Goal: Transaction & Acquisition: Obtain resource

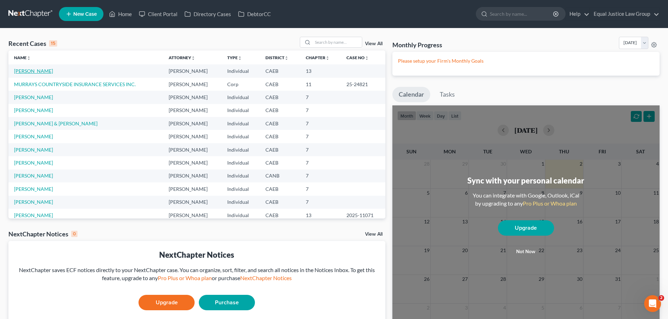
click at [36, 70] on link "[PERSON_NAME]" at bounding box center [33, 71] width 39 height 6
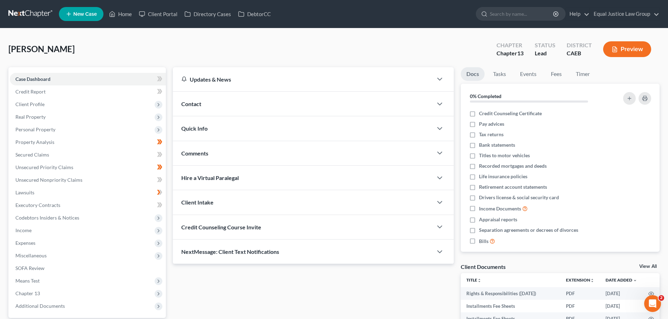
click at [258, 41] on div "Levien, Nicole Upgraded Chapter Chapter 13 Status Lead District CAEB Preview" at bounding box center [333, 52] width 651 height 31
click at [638, 45] on button "Preview" at bounding box center [627, 49] width 48 height 16
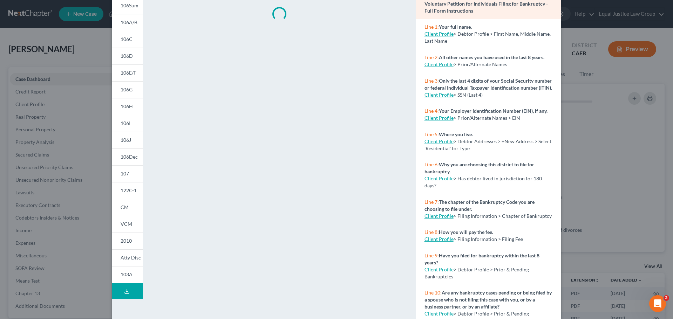
scroll to position [69, 0]
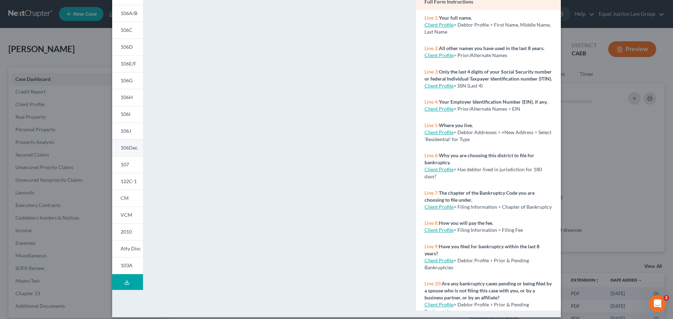
click at [131, 145] on span "106Dec" at bounding box center [129, 148] width 17 height 6
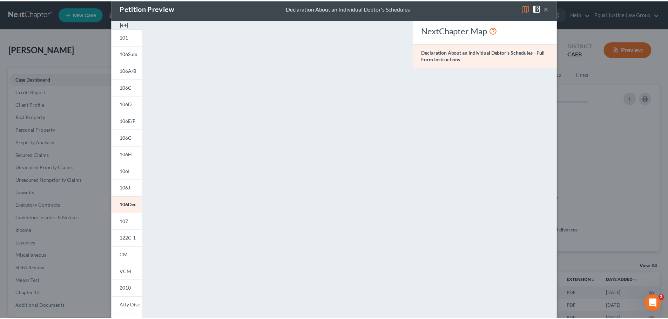
scroll to position [0, 0]
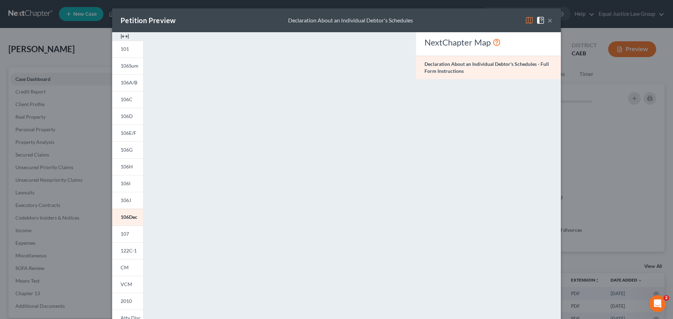
click at [527, 18] on img at bounding box center [529, 20] width 8 height 8
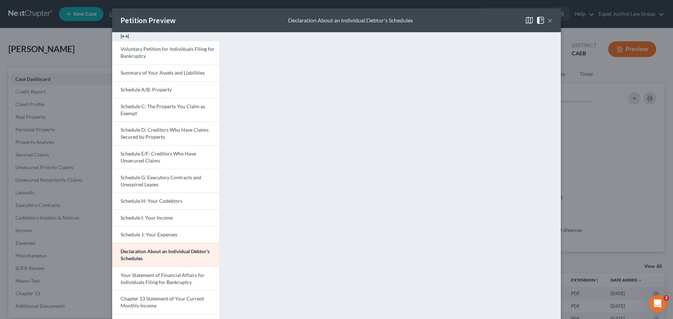
click at [548, 20] on button "×" at bounding box center [550, 20] width 5 height 8
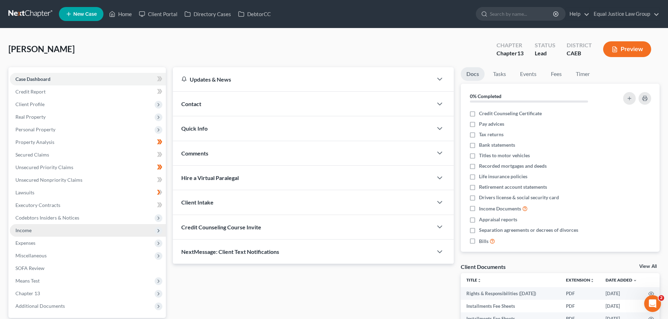
click at [27, 230] on span "Income" at bounding box center [23, 231] width 16 height 6
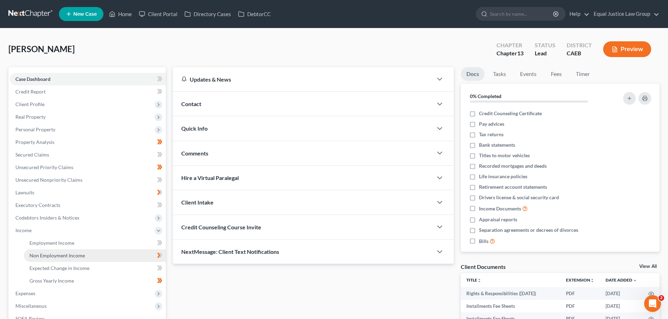
click at [50, 254] on span "Non Employment Income" at bounding box center [56, 256] width 55 height 6
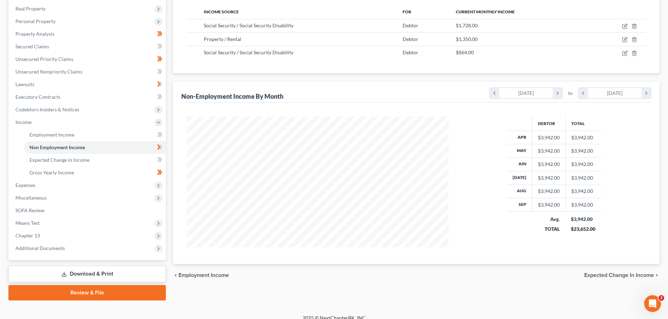
scroll to position [116, 0]
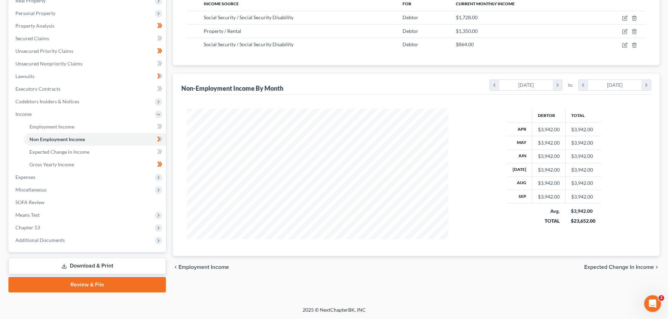
click at [100, 263] on link "Download & Print" at bounding box center [86, 266] width 157 height 16
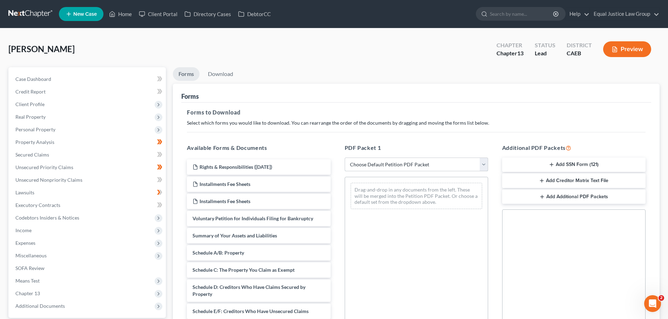
click at [451, 158] on select "Choose Default Petition PDF Packet Complete Bankruptcy Petition (all forms and …" at bounding box center [416, 165] width 143 height 14
click at [312, 102] on div "Forms" at bounding box center [416, 93] width 470 height 19
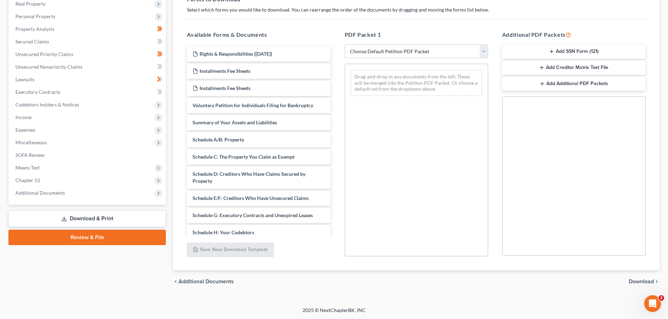
scroll to position [114, 0]
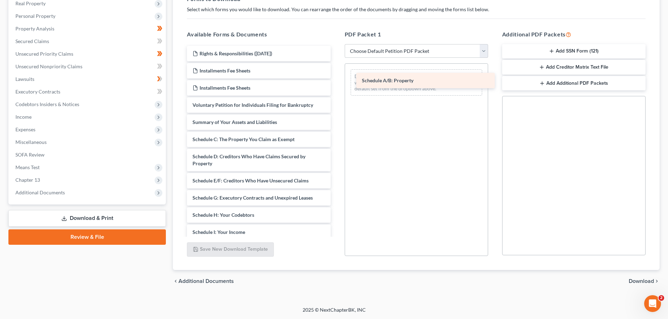
drag, startPoint x: 220, startPoint y: 140, endPoint x: 389, endPoint y: 81, distance: 179.0
click at [336, 81] on div "Schedule A/B: Property Rights & Responsibilities (04/25/2025) Installments Fee …" at bounding box center [258, 219] width 155 height 346
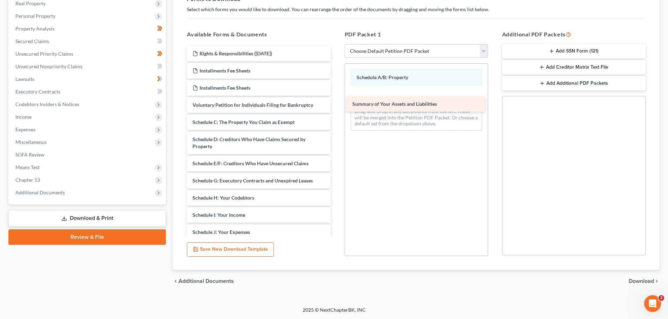
drag, startPoint x: 219, startPoint y: 125, endPoint x: 379, endPoint y: 107, distance: 160.9
click at [336, 107] on div "Summary of Your Assets and Liabilities Rights & Responsibilities (04/25/2025) I…" at bounding box center [258, 210] width 155 height 329
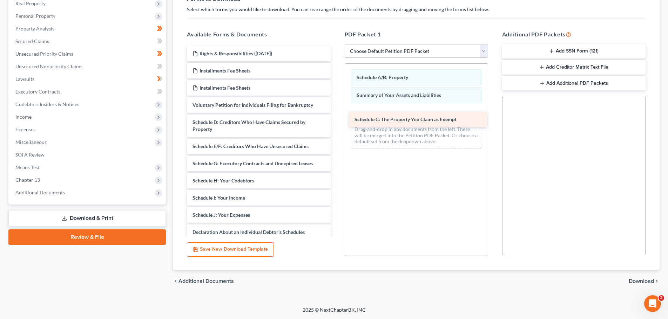
drag, startPoint x: 221, startPoint y: 123, endPoint x: 385, endPoint y: 119, distance: 164.8
click at [336, 119] on div "Schedule C: The Property You Claim as Exempt Rights & Responsibilities (04/25/2…" at bounding box center [258, 201] width 155 height 311
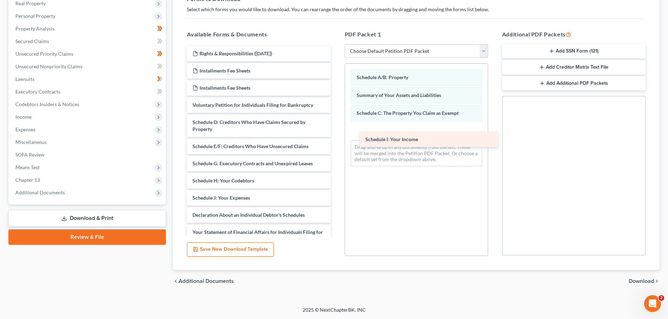
drag, startPoint x: 214, startPoint y: 197, endPoint x: 381, endPoint y: 125, distance: 181.5
click at [336, 125] on div "Schedule I: Your Income Rights & Responsibilities (04/25/2025) Installments Fee…" at bounding box center [258, 193] width 155 height 294
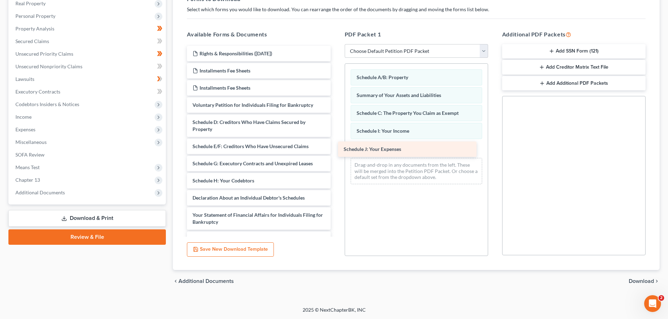
drag, startPoint x: 219, startPoint y: 197, endPoint x: 373, endPoint y: 148, distance: 161.2
click at [336, 148] on div "Schedule J: Your Expenses Rights & Responsibilities (04/25/2025) Installments F…" at bounding box center [258, 184] width 155 height 277
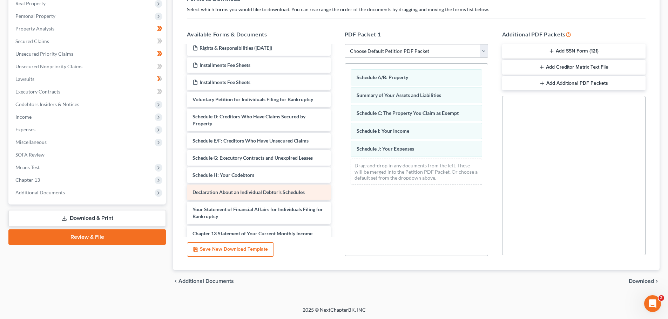
scroll to position [0, 0]
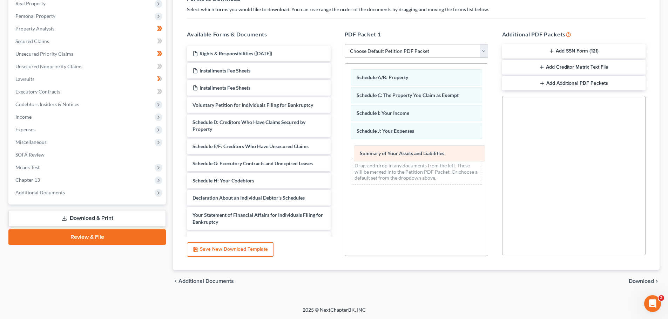
drag, startPoint x: 390, startPoint y: 95, endPoint x: 393, endPoint y: 153, distance: 58.3
click at [393, 153] on div "Summary of Your Assets and Liabilities Schedule A/B: Property Summary of Your A…" at bounding box center [416, 127] width 143 height 127
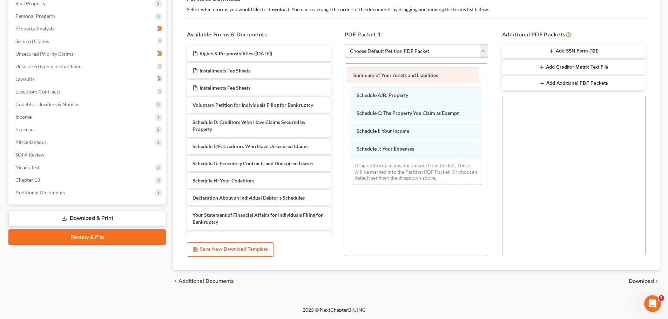
drag, startPoint x: 416, startPoint y: 148, endPoint x: 413, endPoint y: 74, distance: 73.7
click at [413, 74] on div "Summary of Your Assets and Liabilities Summary of Your Assets and Liabilities S…" at bounding box center [416, 127] width 143 height 127
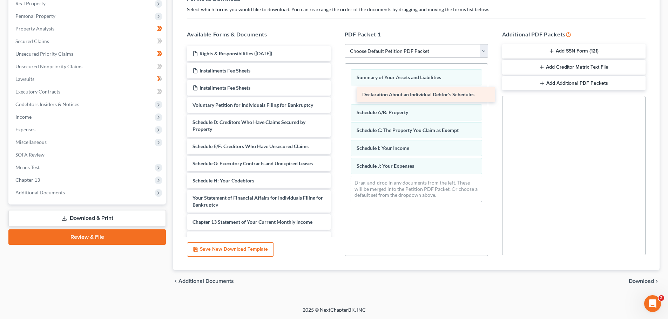
drag, startPoint x: 225, startPoint y: 197, endPoint x: 395, endPoint y: 94, distance: 199.1
click at [336, 94] on div "Declaration About an Individual Debtor's Schedules Rights & Responsibilities (0…" at bounding box center [258, 176] width 155 height 260
click at [409, 231] on div "Summary of Your Assets and Liabilities Declaration About an Individual Debtor's…" at bounding box center [416, 159] width 143 height 193
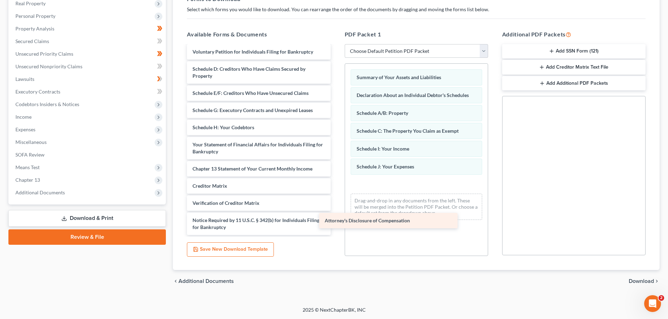
scroll to position [53, 0]
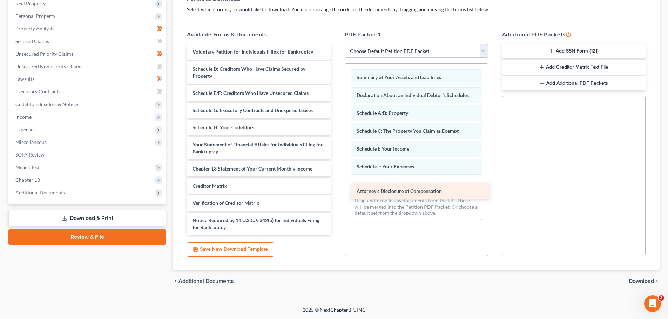
drag, startPoint x: 215, startPoint y: 228, endPoint x: 378, endPoint y: 188, distance: 167.9
click at [336, 189] on div "Attorney's Disclosure of Compensation Rights & Responsibilities (04/25/2025) In…" at bounding box center [258, 114] width 155 height 243
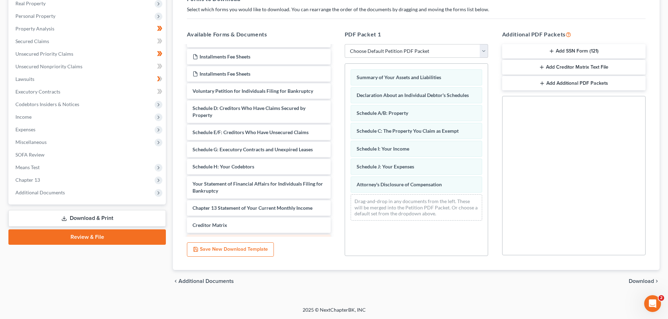
scroll to position [0, 0]
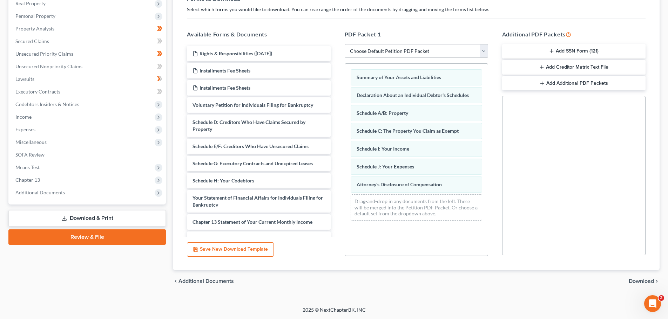
click at [642, 277] on div "chevron_left Additional Documents Download chevron_right" at bounding box center [416, 281] width 487 height 22
click at [637, 283] on span "Download" at bounding box center [641, 282] width 25 height 6
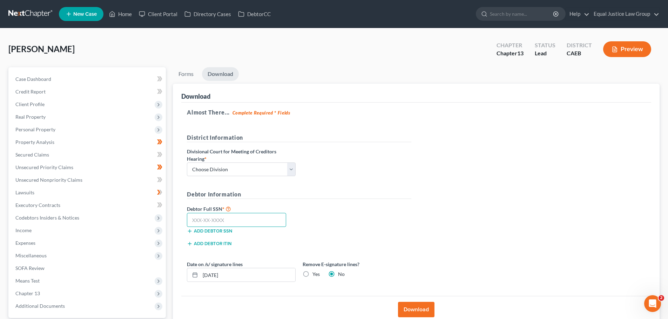
click at [219, 223] on input "text" at bounding box center [236, 220] width 99 height 14
paste input "616-05-6658"
type input "616-05-6658"
click at [277, 166] on select "Choose Division Fresno Modesto [GEOGRAPHIC_DATA]" at bounding box center [241, 170] width 109 height 14
select select "2"
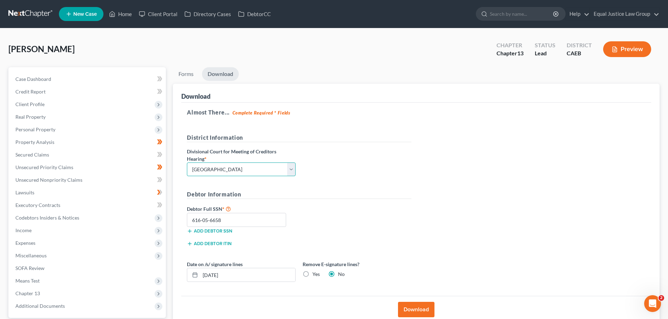
click at [187, 163] on select "Choose Division Fresno Modesto [GEOGRAPHIC_DATA]" at bounding box center [241, 170] width 109 height 14
click at [377, 191] on h5 "Debtor Information" at bounding box center [299, 194] width 224 height 9
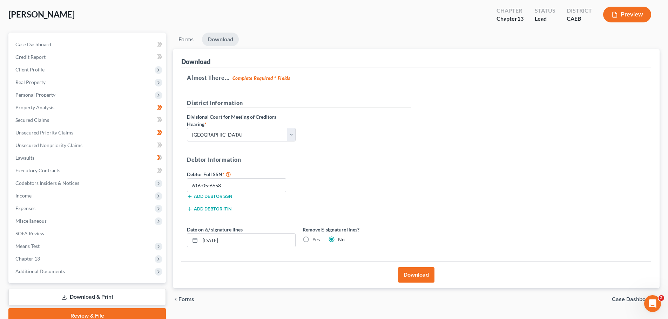
scroll to position [66, 0]
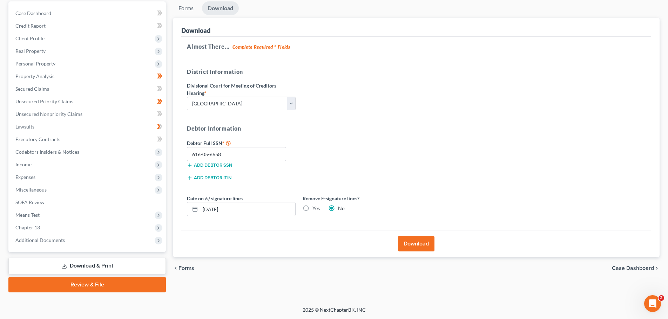
click at [185, 269] on span "Forms" at bounding box center [186, 269] width 16 height 6
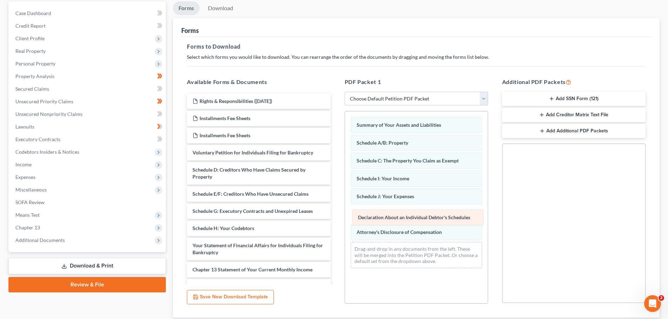
drag, startPoint x: 402, startPoint y: 141, endPoint x: 404, endPoint y: 215, distance: 74.0
click at [404, 215] on div "Declaration About an Individual Debtor's Schedules Summary of Your Assets and L…" at bounding box center [416, 192] width 143 height 163
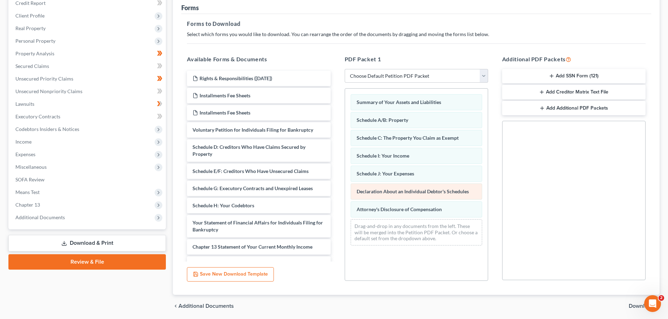
scroll to position [101, 0]
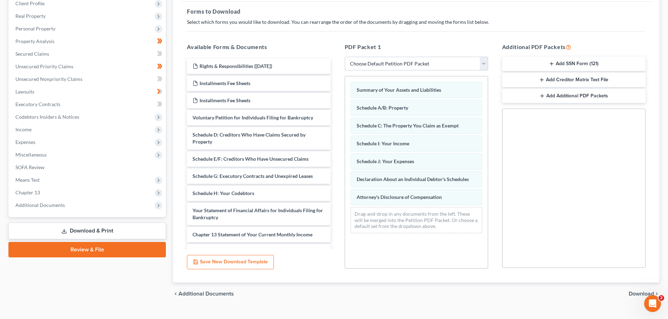
click at [636, 293] on span "Download" at bounding box center [641, 294] width 25 height 6
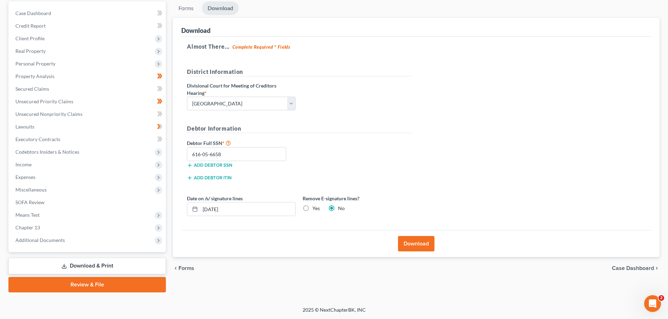
scroll to position [66, 0]
click at [421, 244] on button "Download" at bounding box center [416, 243] width 36 height 15
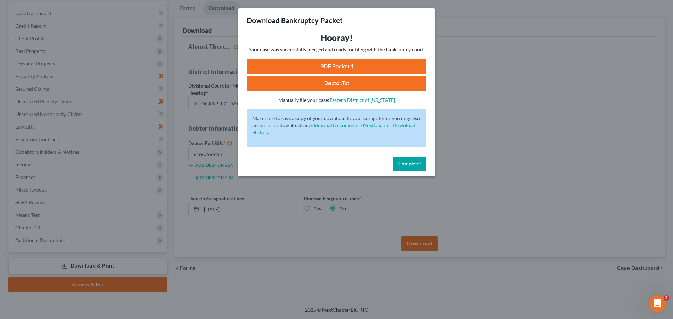
click at [366, 61] on link "PDF Packet 1" at bounding box center [337, 66] width 180 height 15
click at [502, 121] on div "Download Bankruptcy Packet Hooray! Your case was successfully merged and ready …" at bounding box center [336, 159] width 673 height 319
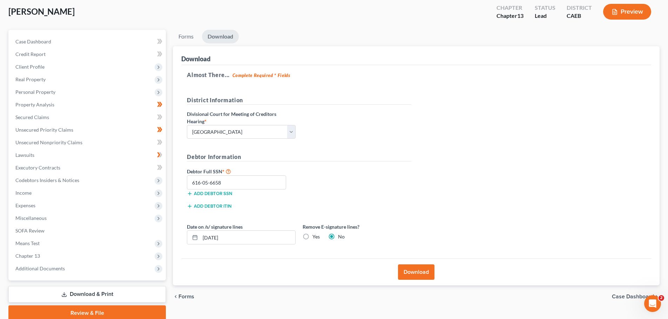
scroll to position [0, 0]
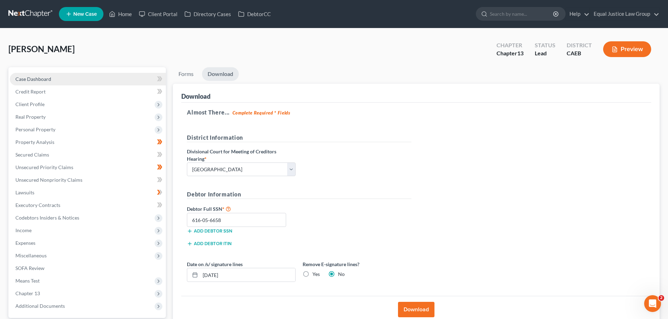
click at [43, 74] on link "Case Dashboard" at bounding box center [88, 79] width 156 height 13
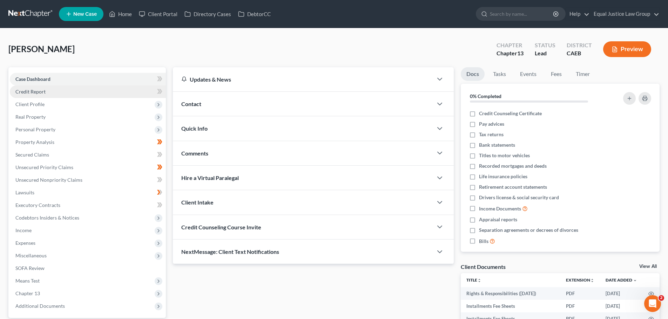
click at [50, 92] on link "Credit Report" at bounding box center [88, 92] width 156 height 13
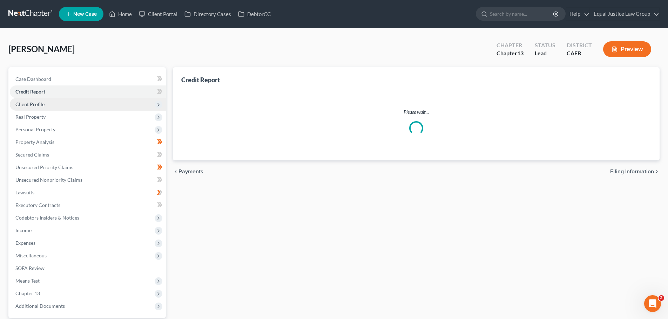
click at [41, 105] on span "Client Profile" at bounding box center [29, 104] width 29 height 6
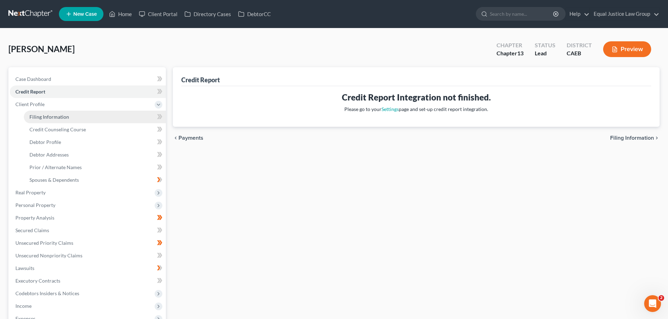
click at [46, 117] on span "Filing Information" at bounding box center [49, 117] width 40 height 6
select select "1"
select select "0"
select select "3"
select select "4"
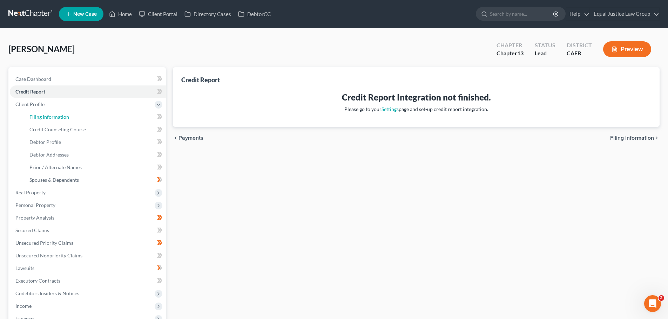
select select "1"
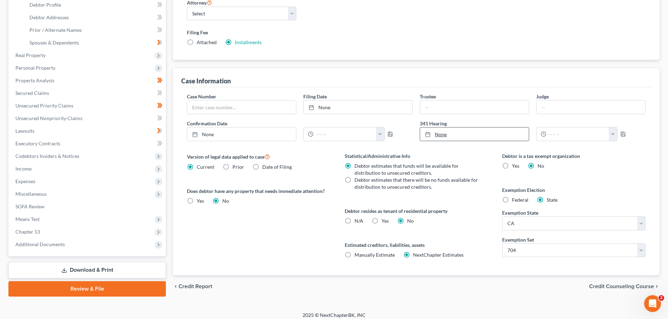
scroll to position [140, 0]
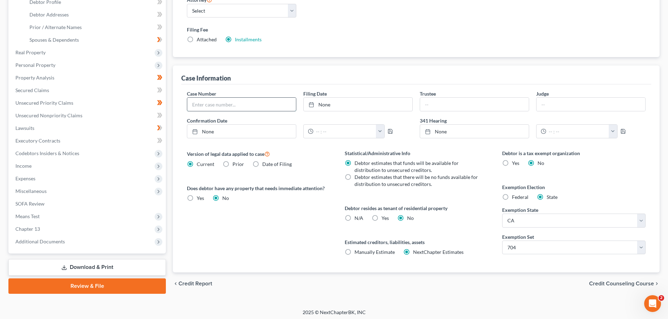
click at [213, 106] on input "text" at bounding box center [241, 104] width 109 height 13
type input "25-21991"
click at [445, 82] on div "Case Information" at bounding box center [416, 75] width 470 height 19
click at [463, 109] on input "text" at bounding box center [474, 104] width 109 height 13
type input "l"
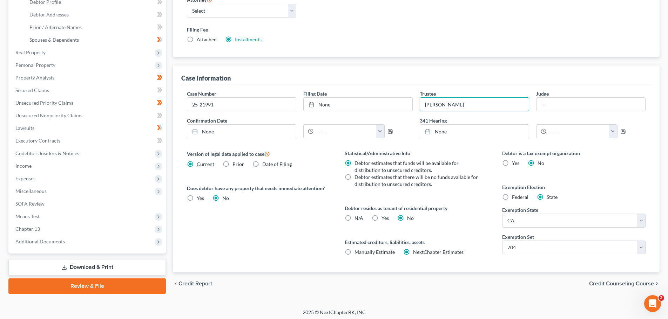
type input "Lilian G. Tsang"
drag, startPoint x: 497, startPoint y: 76, endPoint x: 494, endPoint y: 74, distance: 4.1
click at [497, 76] on div "Case Information" at bounding box center [416, 75] width 470 height 19
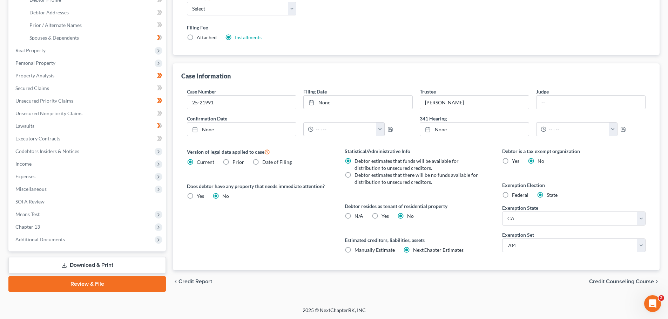
scroll to position [143, 0]
click at [36, 241] on span "Additional Documents" at bounding box center [39, 239] width 49 height 6
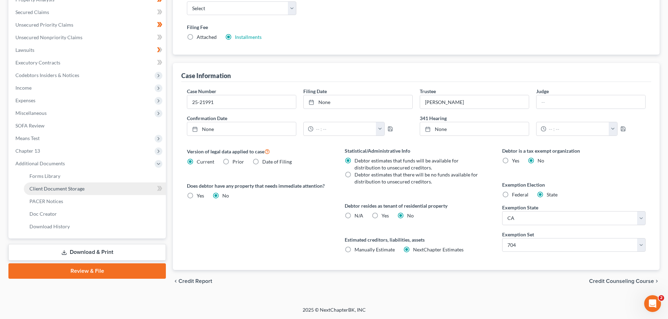
click at [54, 189] on span "Client Document Storage" at bounding box center [56, 189] width 55 height 6
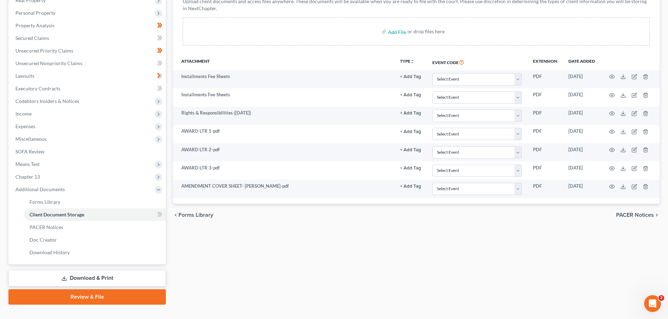
scroll to position [129, 0]
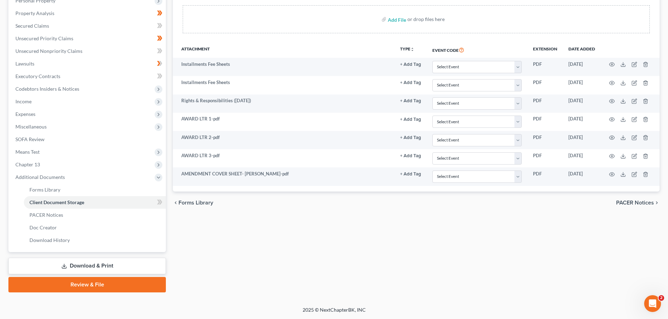
click at [76, 265] on link "Download & Print" at bounding box center [86, 266] width 157 height 16
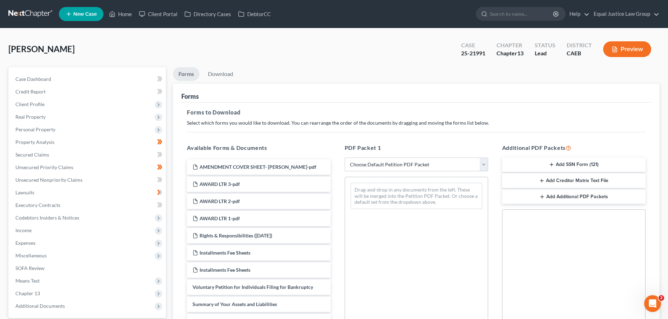
scroll to position [105, 0]
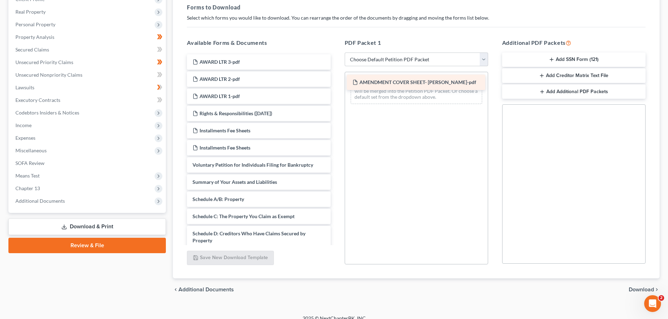
drag, startPoint x: 242, startPoint y: 61, endPoint x: 402, endPoint y: 82, distance: 161.6
click at [336, 82] on div "AMENDMENT COVER SHEET- LEVIEN-pdf AMENDMENT COVER SHEET- LEVIEN-pdf AWARD LTR 3…" at bounding box center [258, 261] width 155 height 414
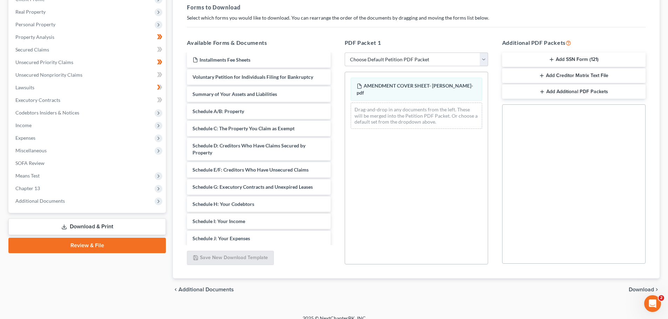
scroll to position [85, 0]
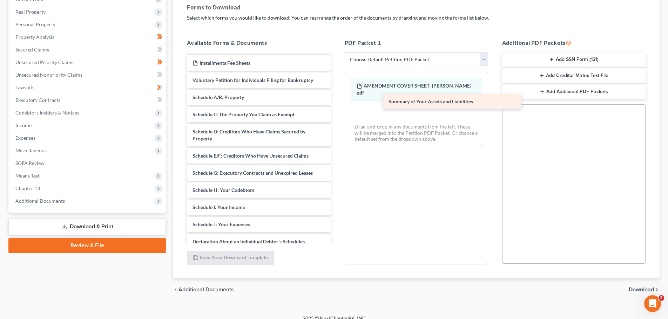
drag, startPoint x: 221, startPoint y: 100, endPoint x: 390, endPoint y: 104, distance: 168.7
click at [336, 104] on div "Summary of Your Assets and Liabilities AWARD LTR 3-pdf AWARD LTR 2-pdf AWARD LT…" at bounding box center [258, 167] width 155 height 397
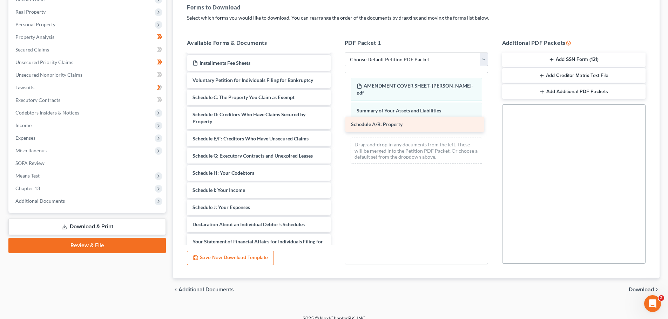
drag, startPoint x: 228, startPoint y: 96, endPoint x: 386, endPoint y: 123, distance: 161.1
click at [336, 123] on div "Schedule A/B: Property AWARD LTR 3-pdf AWARD LTR 2-pdf AWARD LTR 1-pdf Rights &…" at bounding box center [258, 159] width 155 height 380
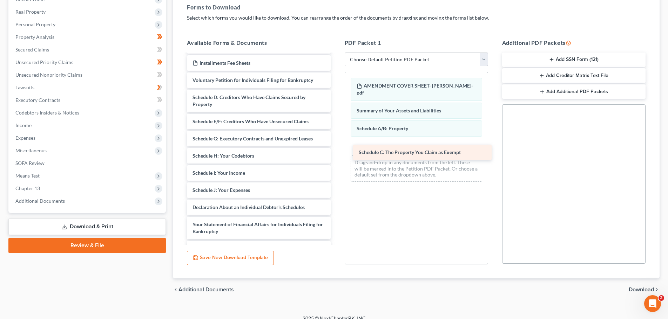
drag, startPoint x: 221, startPoint y: 99, endPoint x: 387, endPoint y: 154, distance: 174.9
click at [336, 154] on div "Schedule C: The Property You Claim as Exempt AWARD LTR 3-pdf AWARD LTR 2-pdf AW…" at bounding box center [258, 150] width 155 height 363
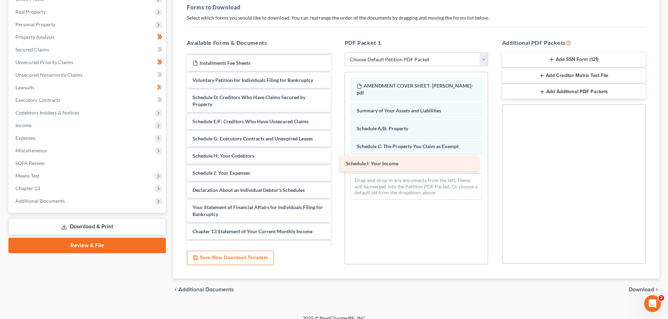
drag, startPoint x: 223, startPoint y: 174, endPoint x: 376, endPoint y: 164, distance: 153.5
click at [336, 164] on div "Schedule I: Your Income AWARD LTR 3-pdf AWARD LTR 2-pdf AWARD LTR 1-pdf Rights …" at bounding box center [258, 142] width 155 height 346
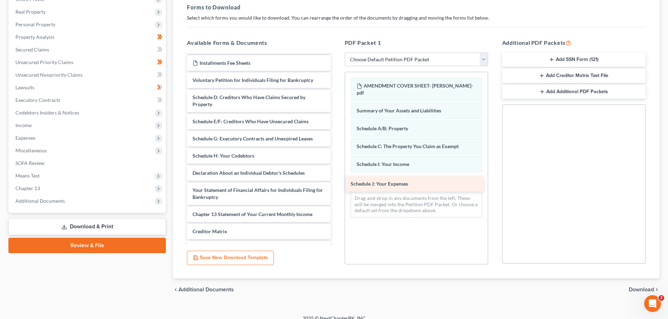
drag, startPoint x: 221, startPoint y: 172, endPoint x: 379, endPoint y: 183, distance: 159.2
click at [336, 183] on div "Schedule J: Your Expenses AWARD LTR 3-pdf AWARD LTR 2-pdf AWARD LTR 1-pdf Right…" at bounding box center [258, 133] width 155 height 329
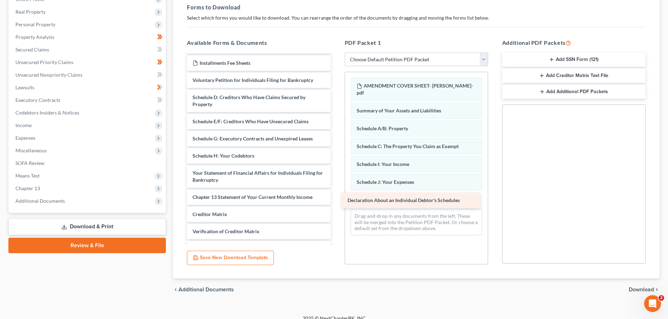
drag, startPoint x: 216, startPoint y: 175, endPoint x: 371, endPoint y: 202, distance: 157.4
click at [336, 202] on div "Declaration About an Individual Debtor's Schedules AWARD LTR 3-pdf AWARD LTR 2-…" at bounding box center [258, 124] width 155 height 311
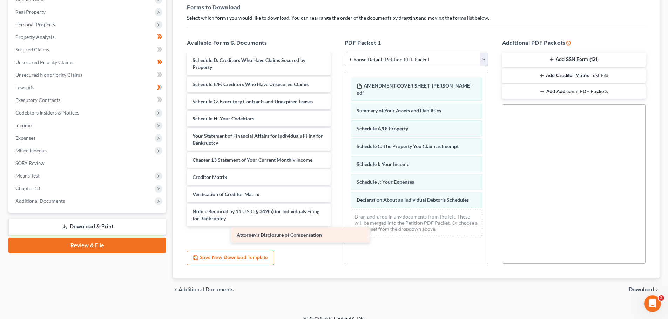
scroll to position [105, 0]
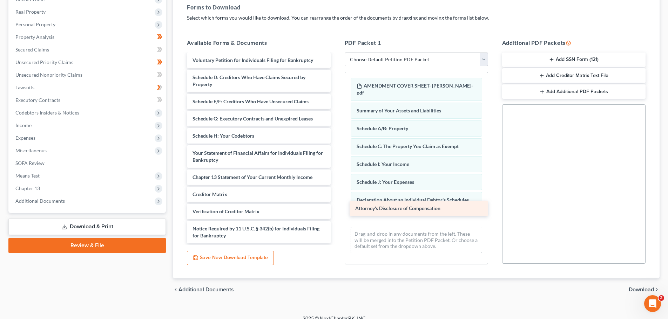
drag, startPoint x: 220, startPoint y: 236, endPoint x: 383, endPoint y: 208, distance: 165.0
click at [336, 208] on div "Attorney's Disclosure of Compensation AWARD LTR 3-pdf AWARD LTR 2-pdf AWARD LTR…" at bounding box center [258, 97] width 155 height 294
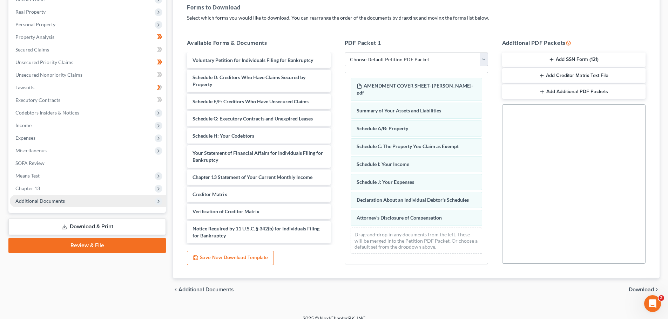
click at [50, 199] on span "Additional Documents" at bounding box center [39, 201] width 49 height 6
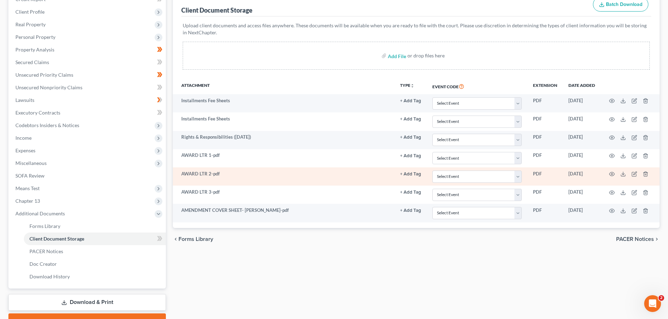
scroll to position [105, 0]
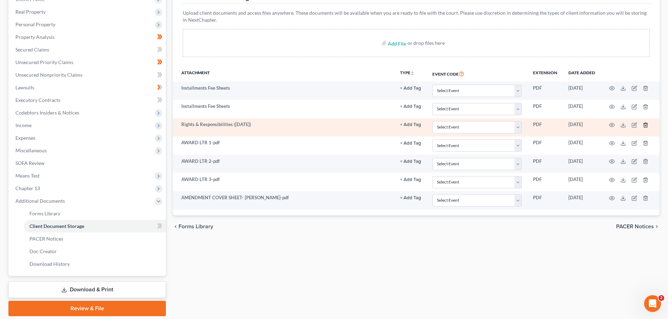
click at [644, 124] on icon "button" at bounding box center [646, 125] width 6 height 6
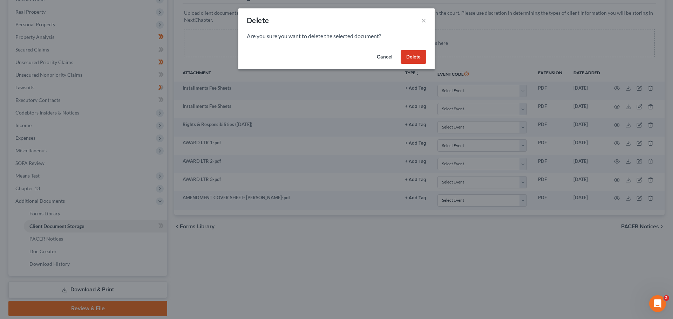
click at [420, 56] on button "Delete" at bounding box center [414, 57] width 26 height 14
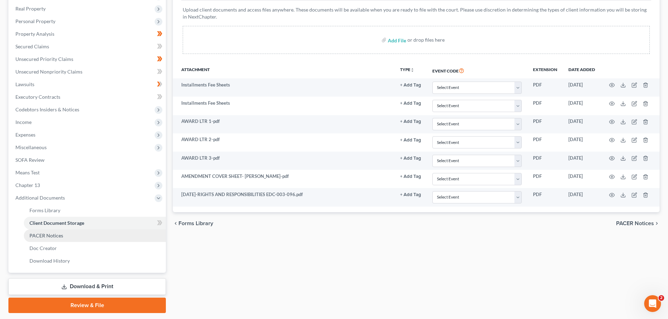
scroll to position [129, 0]
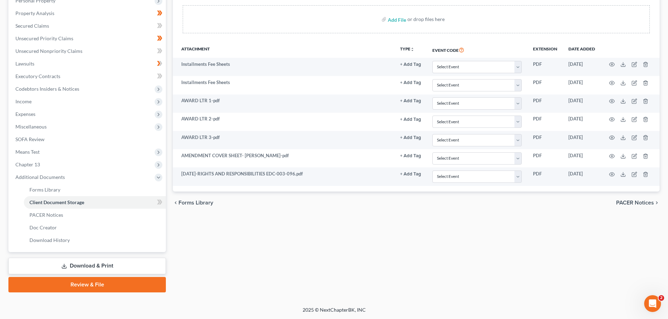
click at [63, 265] on icon at bounding box center [64, 267] width 6 height 6
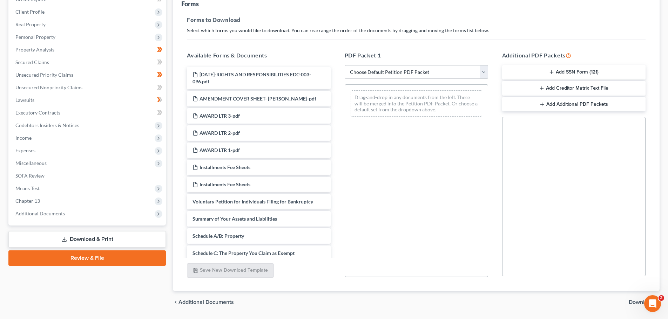
scroll to position [114, 0]
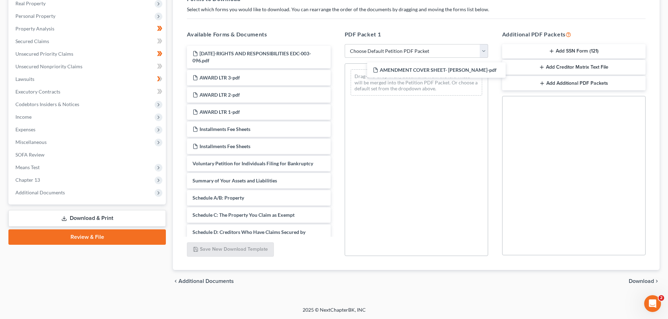
drag, startPoint x: 221, startPoint y: 79, endPoint x: 400, endPoint y: 72, distance: 178.9
click at [336, 72] on div "AMENDMENT COVER SHEET- [PERSON_NAME]-pdf [DATE]-RIGHTS AND RESPONSIBILITIES EDC…" at bounding box center [258, 256] width 155 height 421
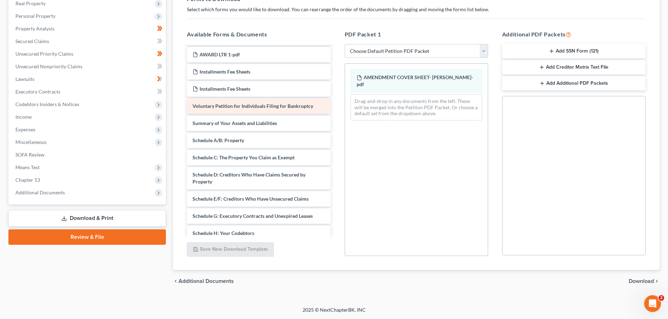
scroll to position [70, 0]
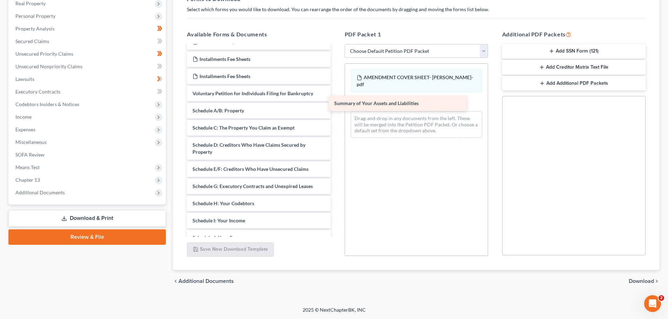
drag, startPoint x: 225, startPoint y: 110, endPoint x: 374, endPoint y: 98, distance: 149.1
click at [336, 98] on div "Summary of Your Assets and Liabilities [DATE]-RIGHTS AND RESPONSIBILITIES EDC-0…" at bounding box center [258, 178] width 155 height 404
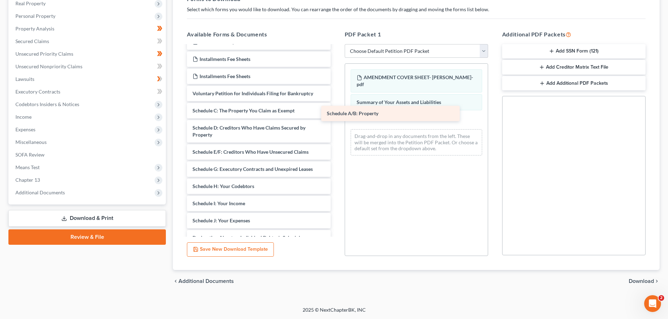
drag, startPoint x: 231, startPoint y: 111, endPoint x: 363, endPoint y: 115, distance: 131.9
click at [336, 115] on div "Schedule A/B: Property [DATE]-RIGHTS AND RESPONSIBILITIES EDC-003-096.pdf AWARD…" at bounding box center [258, 169] width 155 height 387
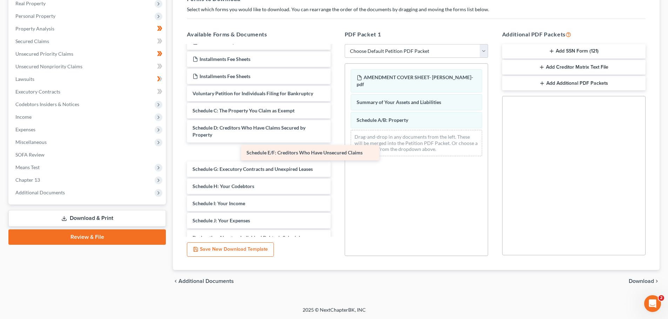
click at [216, 152] on div "Schedule E/F: Creditors Who Have Unsecured Claims [DATE]-RIGHTS AND RESPONSIBIL…" at bounding box center [258, 169] width 155 height 387
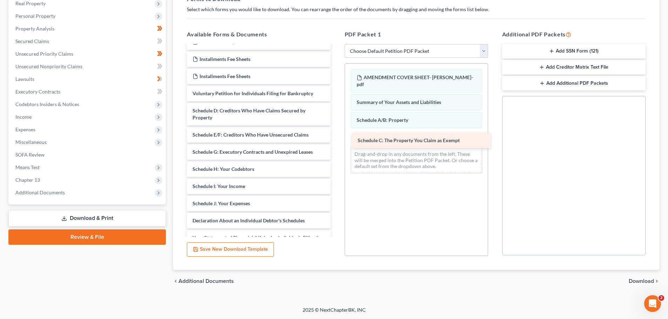
drag, startPoint x: 217, startPoint y: 109, endPoint x: 382, endPoint y: 138, distance: 167.8
click at [336, 138] on div "Schedule C: The Property You Claim as Exempt [DATE]-RIGHTS AND RESPONSIBILITIES…" at bounding box center [258, 161] width 155 height 370
drag, startPoint x: 227, startPoint y: 184, endPoint x: 364, endPoint y: 176, distance: 137.0
click at [321, 183] on div "Schedule I: Your Income [DATE]-RIGHTS AND RESPONSIBILITIES EDC-003-096.pdf AWAR…" at bounding box center [258, 161] width 155 height 370
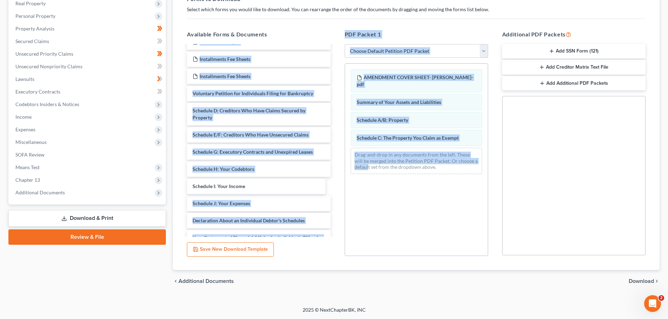
drag, startPoint x: 364, startPoint y: 176, endPoint x: 370, endPoint y: 172, distance: 6.9
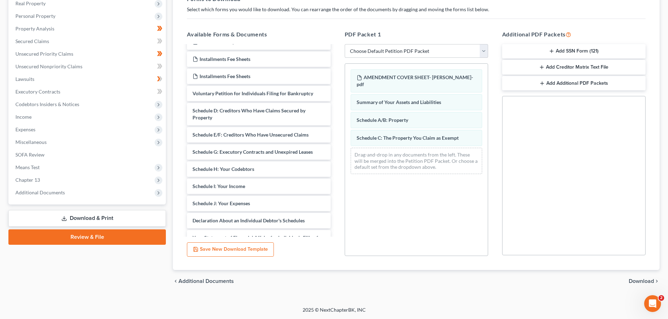
click at [415, 197] on div "AMENDMENT COVER SHEET- [PERSON_NAME]-pdf Summary of Your Assets and Liabilities…" at bounding box center [416, 159] width 143 height 193
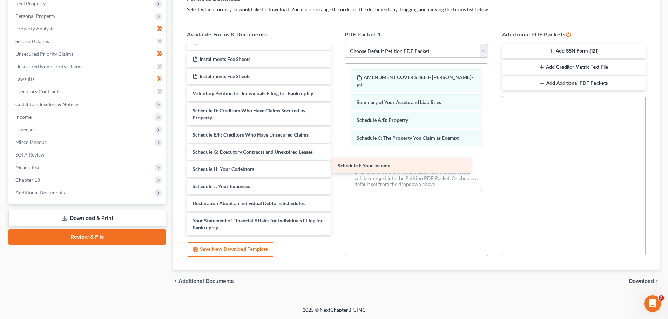
drag, startPoint x: 231, startPoint y: 184, endPoint x: 386, endPoint y: 157, distance: 157.8
click at [336, 157] on div "Schedule I: Your Income [DATE]-RIGHTS AND RESPONSIBILITIES EDC-003-096.pdf AWAR…" at bounding box center [258, 152] width 155 height 353
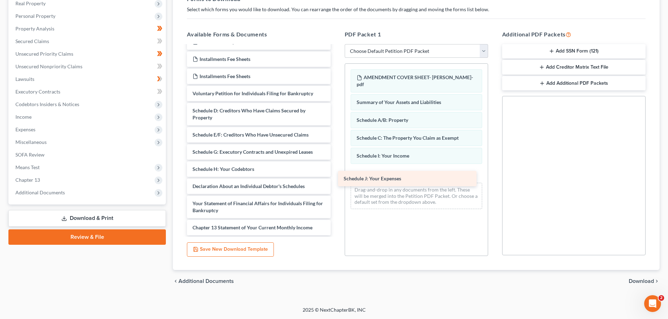
drag, startPoint x: 224, startPoint y: 184, endPoint x: 375, endPoint y: 177, distance: 151.3
click at [336, 177] on div "Schedule J: Your Expenses [DATE]-RIGHTS AND RESPONSIBILITIES EDC-003-096.pdf AW…" at bounding box center [258, 144] width 155 height 336
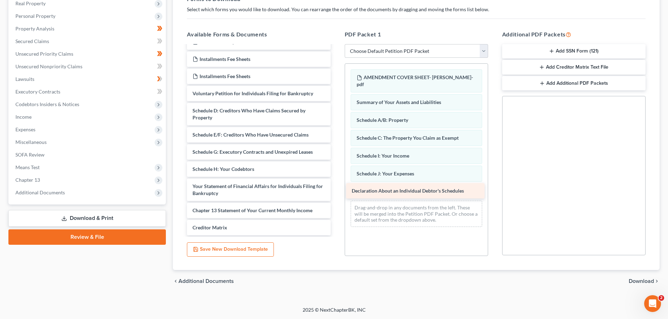
drag, startPoint x: 211, startPoint y: 189, endPoint x: 370, endPoint y: 193, distance: 159.2
click at [336, 193] on div "Declaration About an Individual Debtor's Schedules [DATE]-RIGHTS AND RESPONSIBI…" at bounding box center [258, 135] width 155 height 318
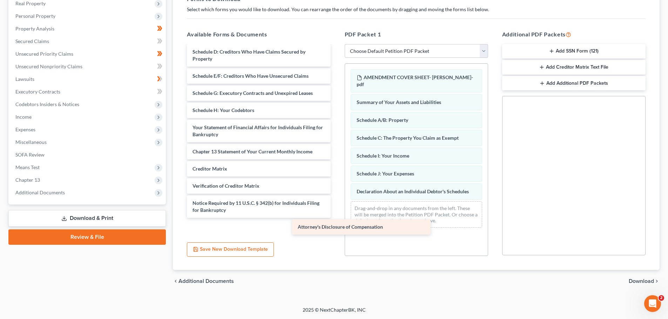
scroll to position [112, 0]
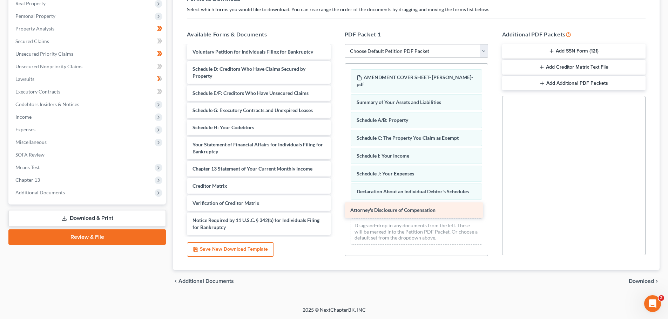
drag, startPoint x: 227, startPoint y: 227, endPoint x: 385, endPoint y: 210, distance: 158.7
click at [336, 210] on div "Attorney's Disclosure of Compensation [DATE]-RIGHTS AND RESPONSIBILITIES EDC-00…" at bounding box center [258, 84] width 155 height 301
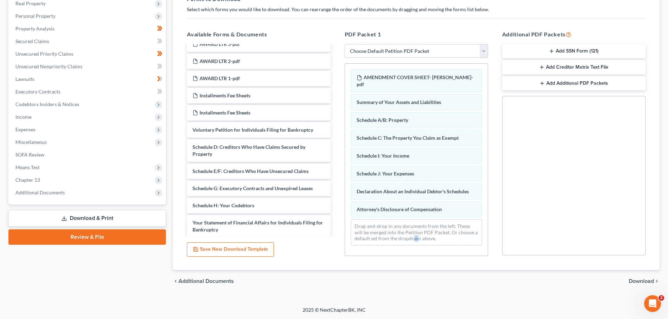
scroll to position [0, 0]
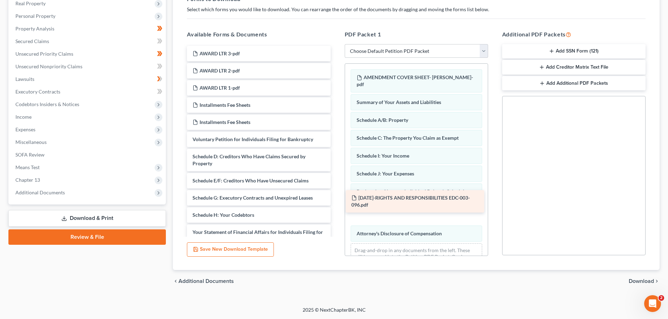
drag, startPoint x: 226, startPoint y: 57, endPoint x: 385, endPoint y: 202, distance: 214.7
click at [336, 202] on div "[DATE]-RIGHTS AND RESPONSIBILITIES EDC-003-096.pdf [DATE]-RIGHTS AND RESPONSIBI…" at bounding box center [258, 184] width 155 height 277
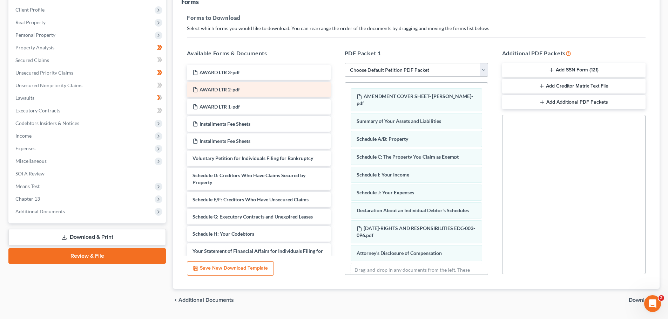
scroll to position [79, 0]
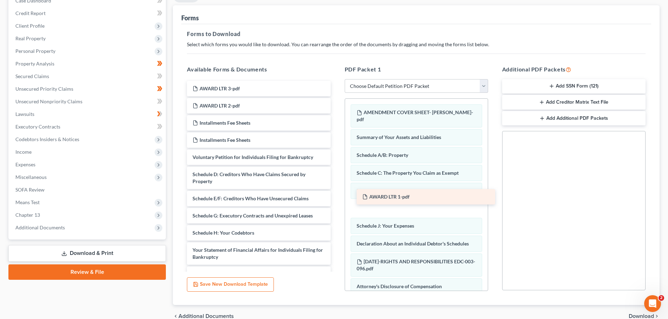
drag, startPoint x: 224, startPoint y: 126, endPoint x: 393, endPoint y: 200, distance: 185.1
click at [336, 200] on div "AWARD LTR 1-pdf AWARD LTR 3-pdf AWARD LTR 2-pdf AWARD LTR 1-pdf Installments Fe…" at bounding box center [258, 211] width 155 height 260
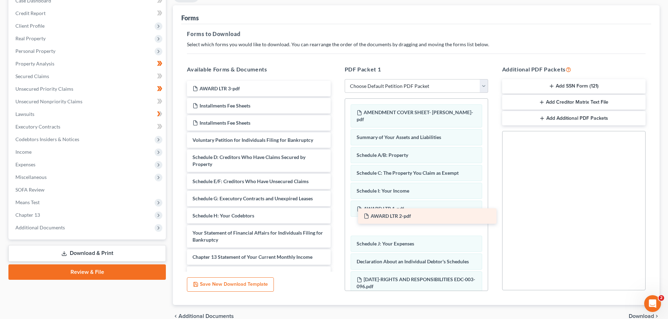
drag, startPoint x: 226, startPoint y: 104, endPoint x: 399, endPoint y: 215, distance: 205.9
click at [336, 215] on div "AWARD LTR 2-pdf AWARD LTR 3-pdf AWARD LTR 2-pdf Installments Fee Sheets Install…" at bounding box center [258, 202] width 155 height 243
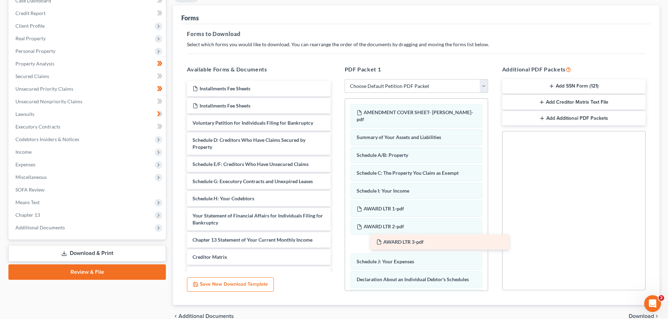
drag, startPoint x: 216, startPoint y: 86, endPoint x: 395, endPoint y: 237, distance: 234.9
click at [336, 237] on div "AWARD LTR 3-pdf AWARD LTR 3-pdf Installments Fee Sheets Installments Fee Sheets…" at bounding box center [258, 193] width 155 height 225
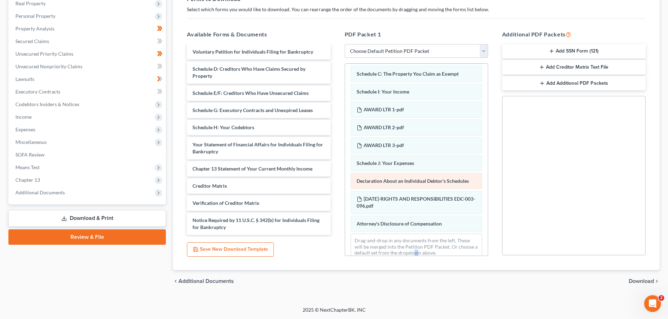
scroll to position [67, 0]
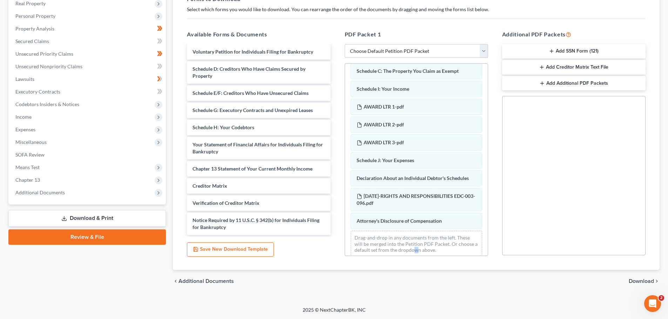
click at [637, 280] on span "Download" at bounding box center [641, 282] width 25 height 6
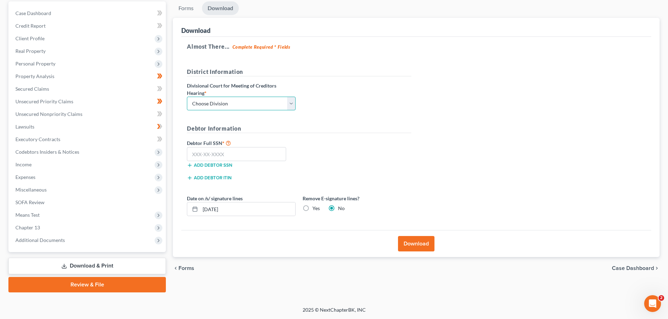
click at [293, 101] on select "Choose Division Fresno Modesto [GEOGRAPHIC_DATA]" at bounding box center [241, 104] width 109 height 14
select select "2"
click at [187, 97] on select "Choose Division Fresno Modesto [GEOGRAPHIC_DATA]" at bounding box center [241, 104] width 109 height 14
click at [208, 155] on input "text" at bounding box center [236, 154] width 99 height 14
paste input "616-05-6658"
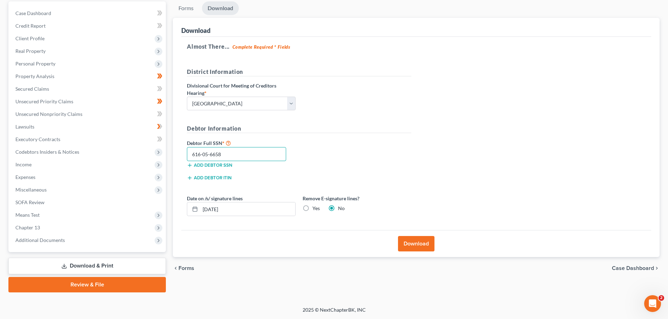
type input "616-05-6658"
click at [429, 245] on button "Download" at bounding box center [416, 243] width 36 height 15
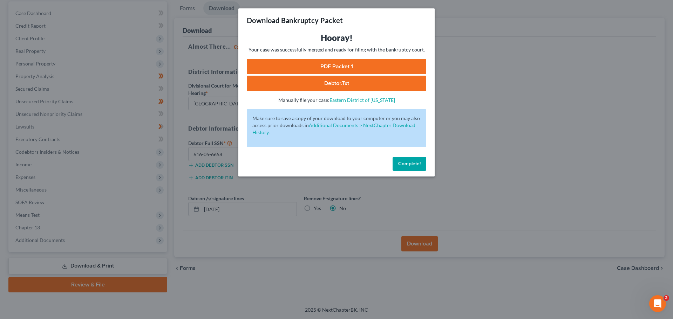
click at [336, 65] on link "PDF Packet 1" at bounding box center [337, 66] width 180 height 15
click at [505, 109] on div "Download Bankruptcy Packet Hooray! Your case was successfully merged and ready …" at bounding box center [336, 159] width 673 height 319
